Goal: Task Accomplishment & Management: Use online tool/utility

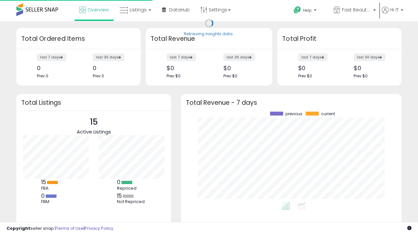
scroll to position [91, 208]
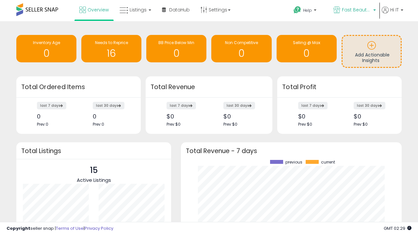
click at [354, 10] on span "Fast Beauty ([GEOGRAPHIC_DATA])" at bounding box center [356, 10] width 29 height 7
click at [0, 0] on p "Fast Beauty 391 listings" at bounding box center [0, 0] width 0 height 0
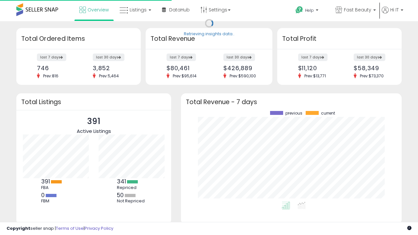
scroll to position [91, 208]
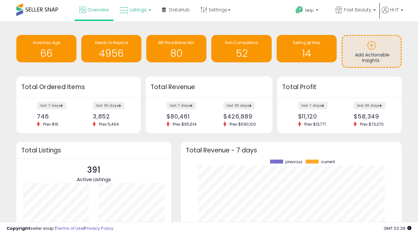
click at [135, 10] on span "Listings" at bounding box center [138, 10] width 17 height 7
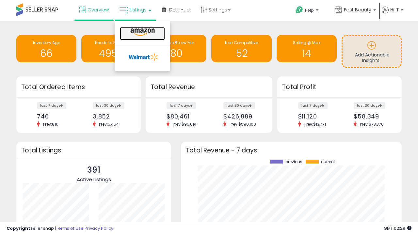
click at [142, 32] on icon at bounding box center [142, 32] width 28 height 8
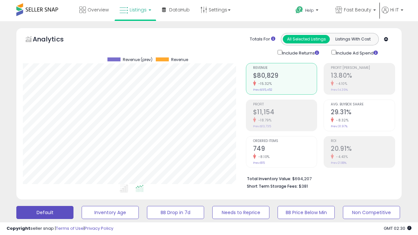
scroll to position [178, 0]
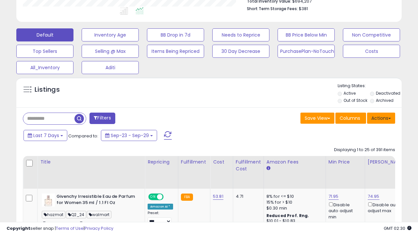
click at [381, 118] on button "Actions" at bounding box center [381, 118] width 28 height 11
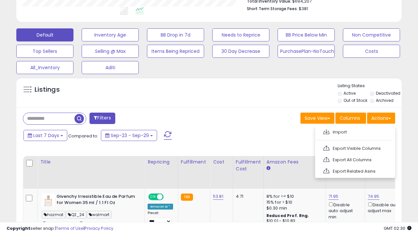
click at [327, 131] on span at bounding box center [327, 131] width 6 height 5
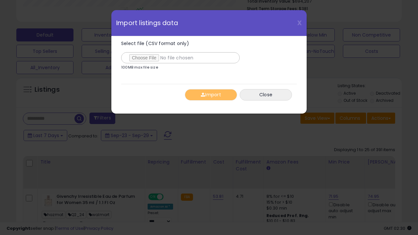
type input "**********"
click at [211, 95] on button "Import" at bounding box center [211, 94] width 52 height 11
